Goal: Transaction & Acquisition: Purchase product/service

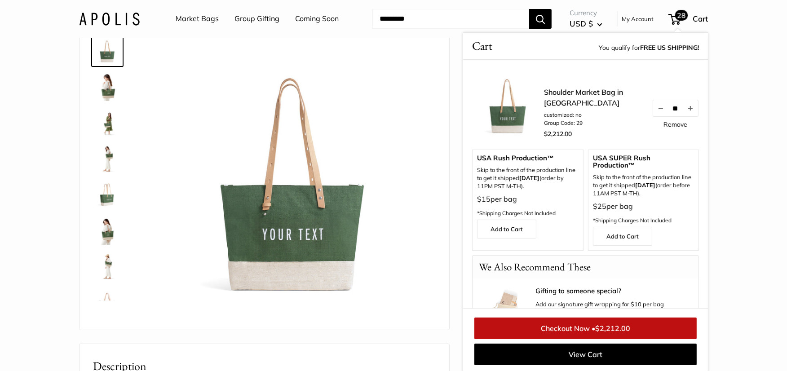
click at [101, 118] on img at bounding box center [107, 122] width 29 height 29
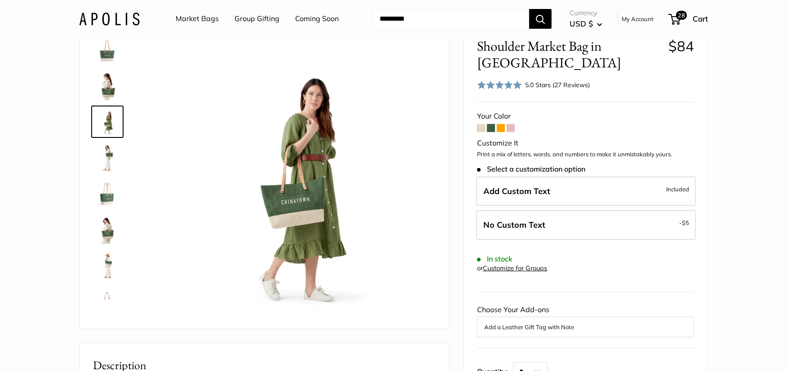
click at [96, 156] on img at bounding box center [107, 157] width 29 height 29
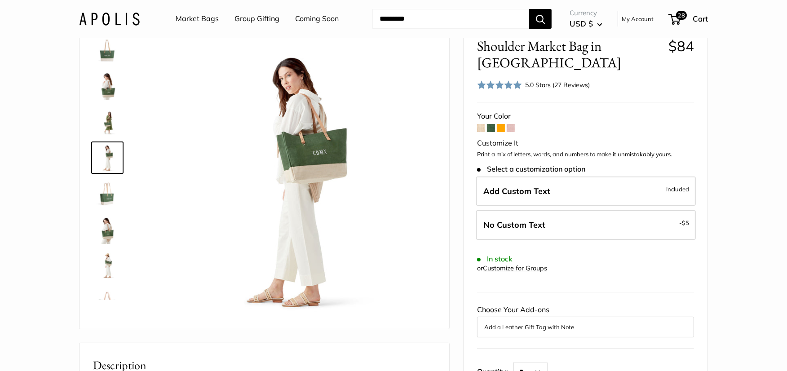
click at [103, 190] on img at bounding box center [107, 193] width 29 height 29
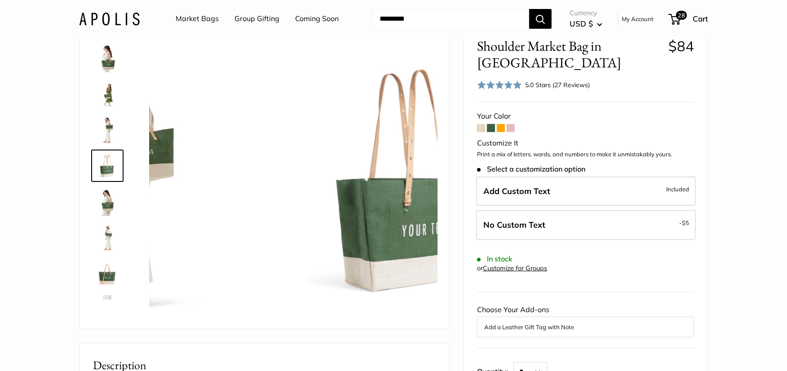
scroll to position [28, 0]
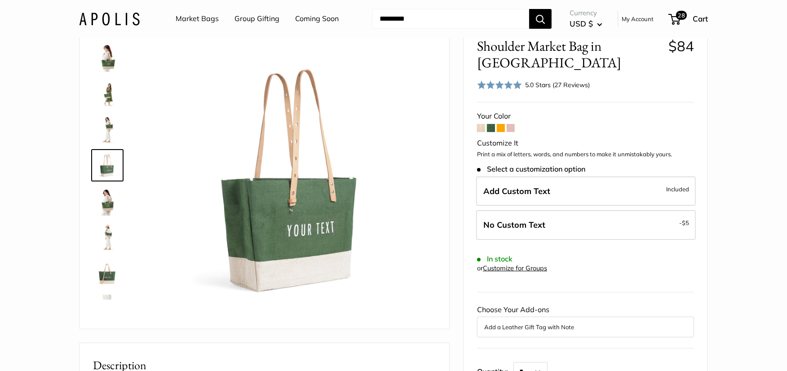
click at [102, 210] on img at bounding box center [107, 201] width 29 height 29
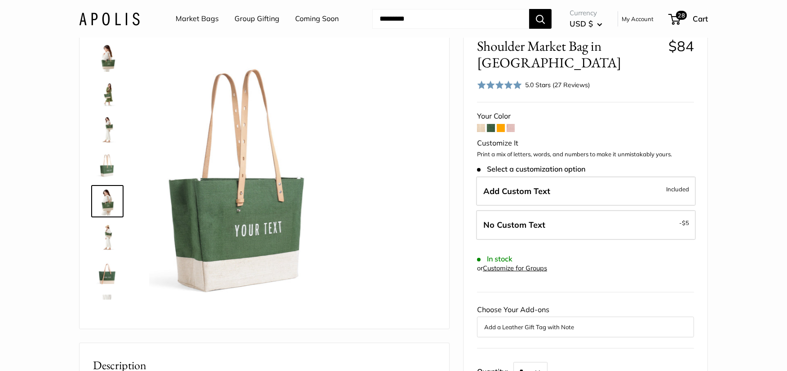
scroll to position [64, 0]
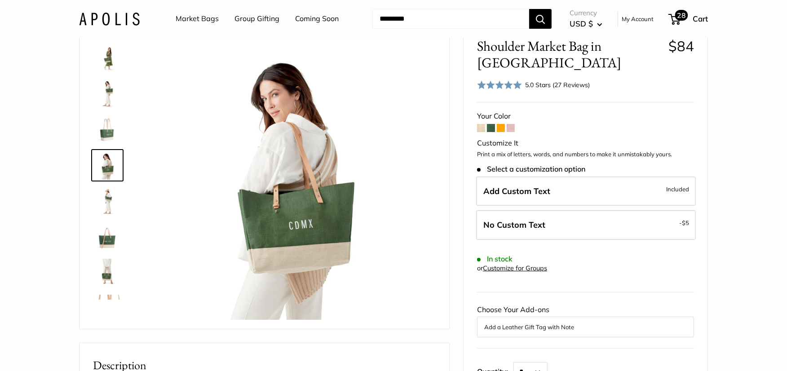
click at [677, 14] on span "28" at bounding box center [681, 15] width 13 height 11
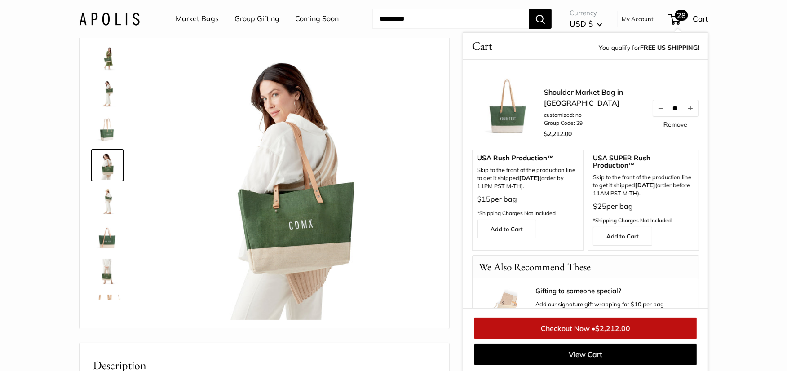
scroll to position [52, 0]
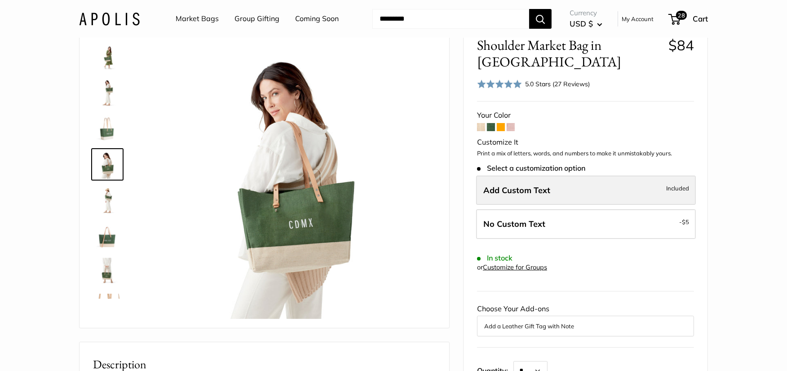
click at [515, 182] on label "Add Custom Text Included" at bounding box center [586, 191] width 220 height 30
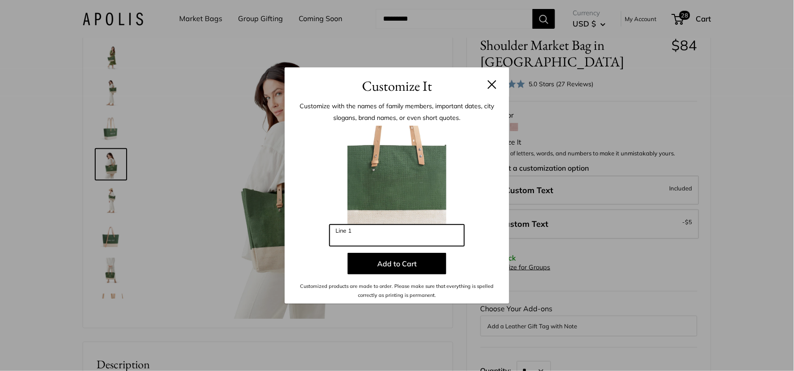
click at [370, 230] on input "Line 1" at bounding box center [397, 235] width 135 height 22
type input "**********"
click at [492, 89] on h3 "Customize It" at bounding box center [397, 85] width 198 height 21
click at [495, 81] on button at bounding box center [492, 84] width 9 height 9
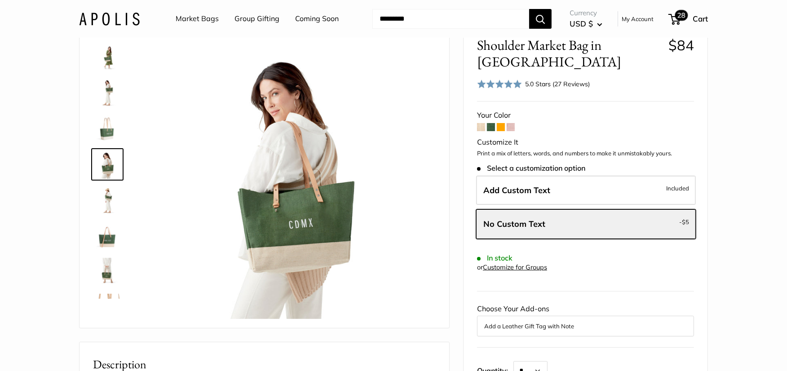
click at [670, 14] on span "28" at bounding box center [674, 19] width 12 height 11
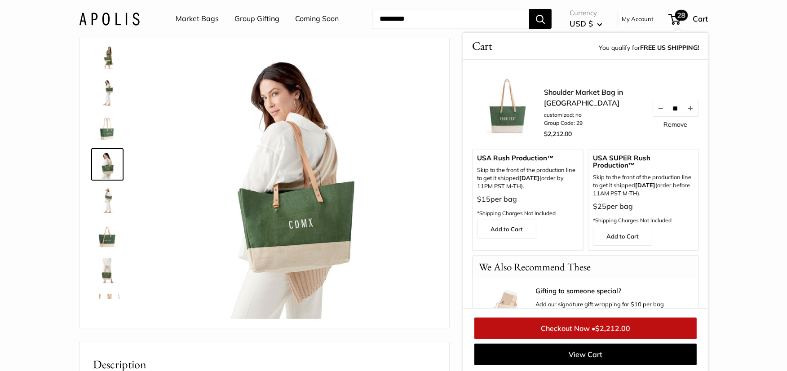
scroll to position [50, 0]
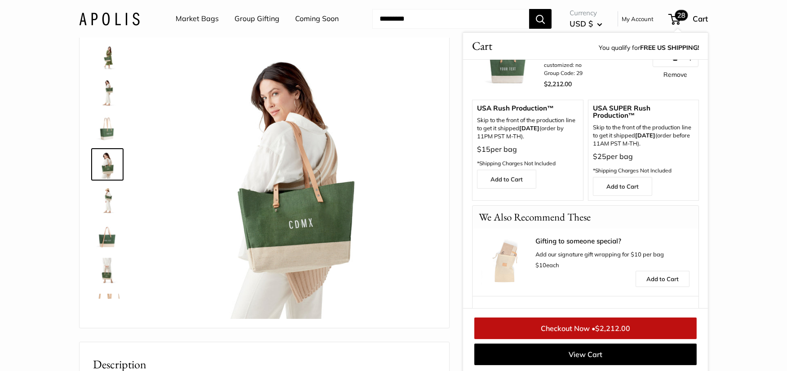
click at [618, 324] on span "$2,212.00" at bounding box center [612, 328] width 35 height 9
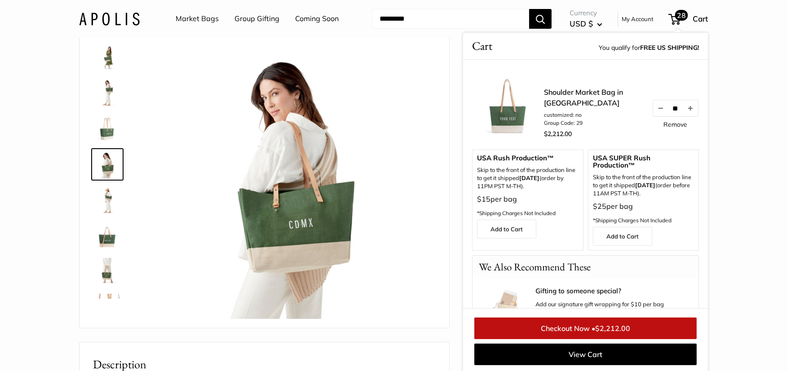
click at [667, 119] on div "** Remove" at bounding box center [674, 114] width 47 height 28
click at [667, 122] on link "Remove" at bounding box center [675, 124] width 24 height 6
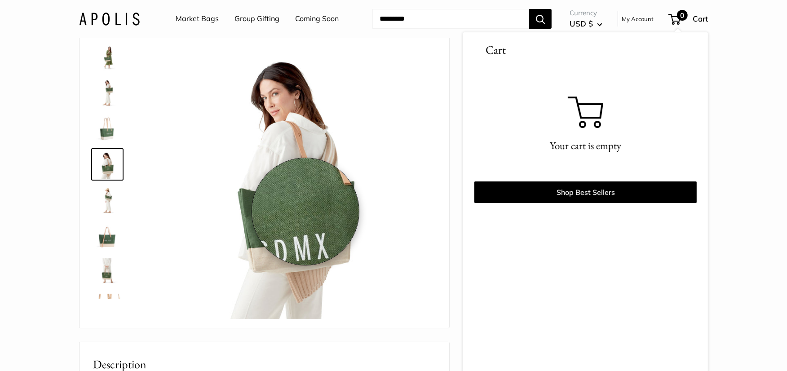
click at [305, 211] on img at bounding box center [293, 177] width 284 height 284
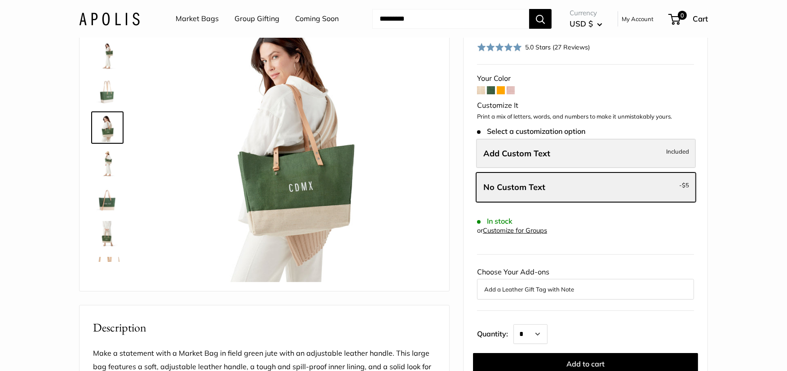
click at [528, 151] on span "Add Custom Text" at bounding box center [516, 153] width 67 height 10
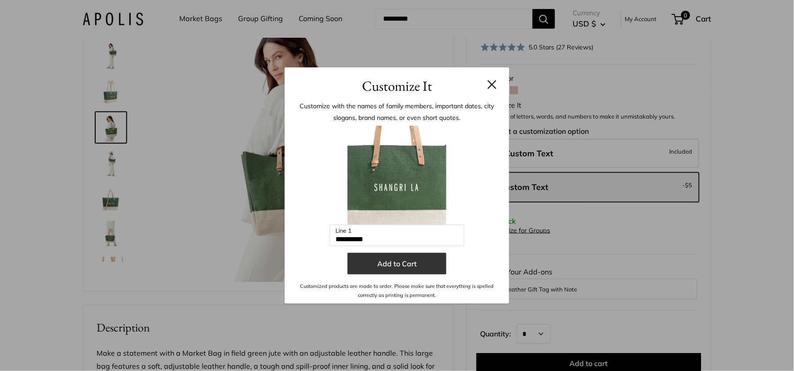
click at [393, 263] on button "Add to Cart" at bounding box center [396, 264] width 99 height 22
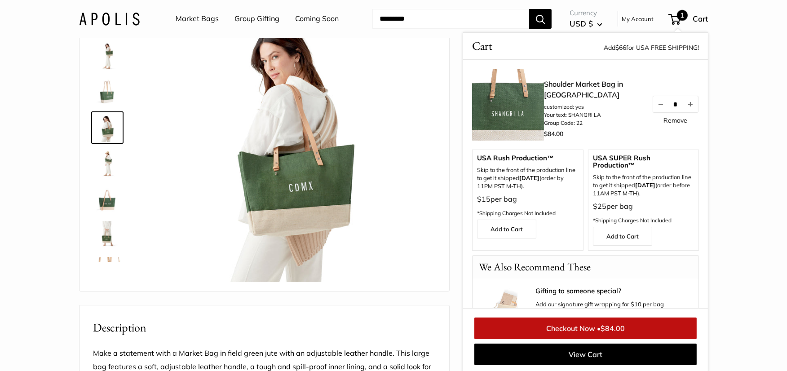
click at [679, 104] on input "*" at bounding box center [675, 104] width 14 height 8
type input "**"
click at [675, 136] on div "Shoulder Market Bag in [GEOGRAPHIC_DATA] customized: yes Your text: SHANGRI LA …" at bounding box center [621, 110] width 155 height 62
click at [652, 331] on link "Checkout Now • $2,352.00" at bounding box center [585, 328] width 222 height 22
